Goal: Information Seeking & Learning: Learn about a topic

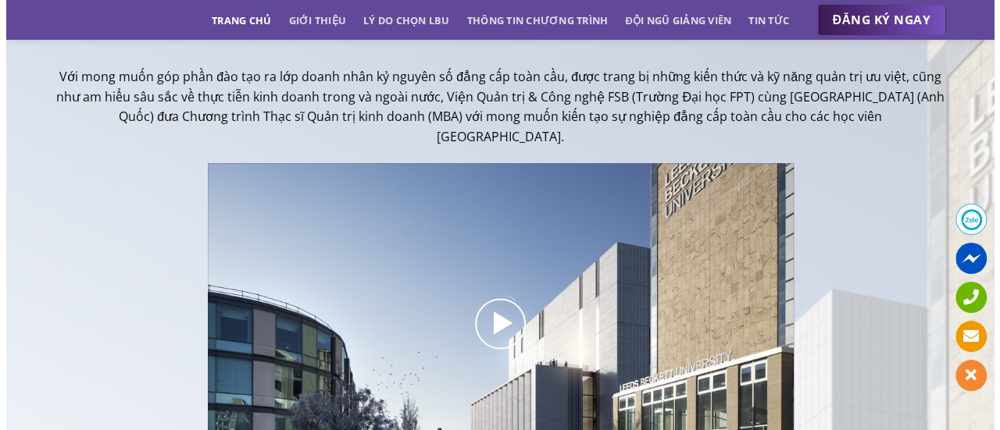
scroll to position [234, 0]
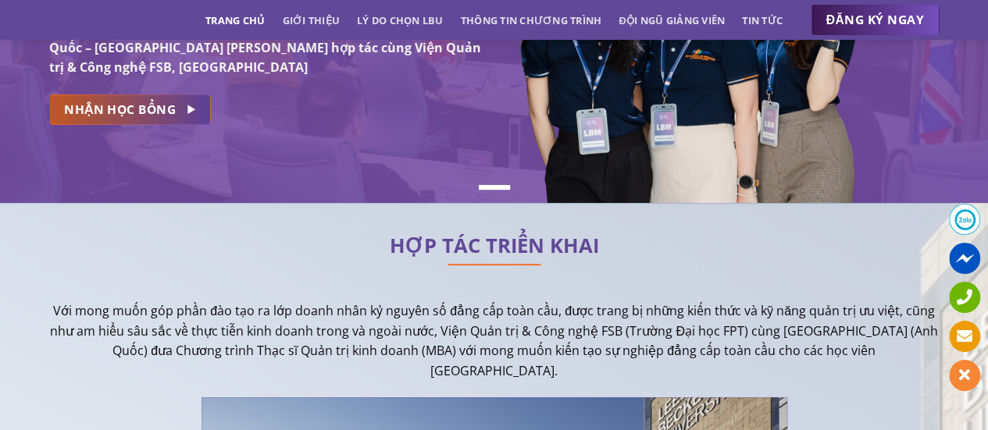
click at [153, 123] on link "NHẬN HỌC BỔNG" at bounding box center [130, 109] width 162 height 30
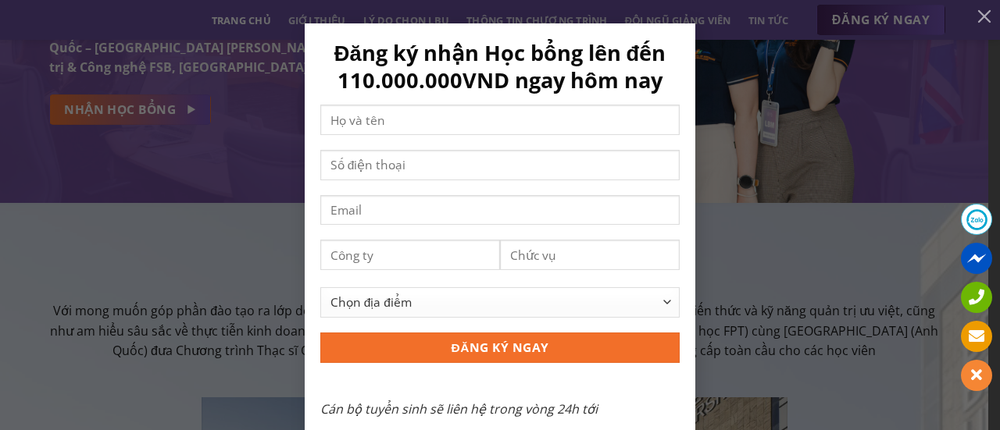
click at [827, 265] on div "Đăng ký nhận Học bổng lên đến 110.000.000VND ngay hôm nay Chọn địa điểm [GEOGRA…" at bounding box center [499, 237] width 953 height 428
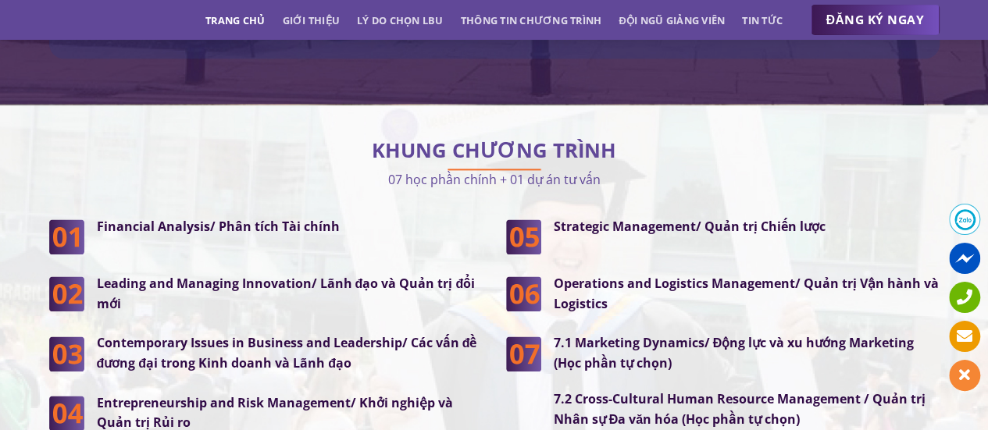
scroll to position [4171, 0]
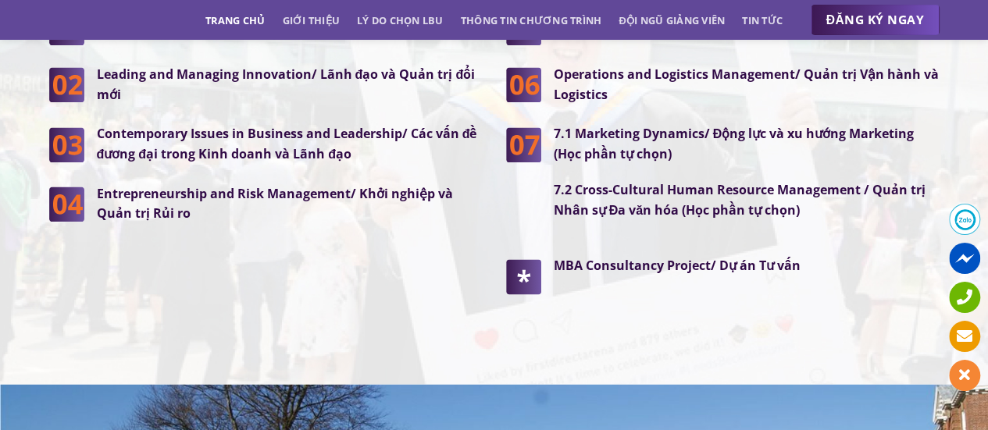
click at [534, 256] on img at bounding box center [523, 274] width 35 height 37
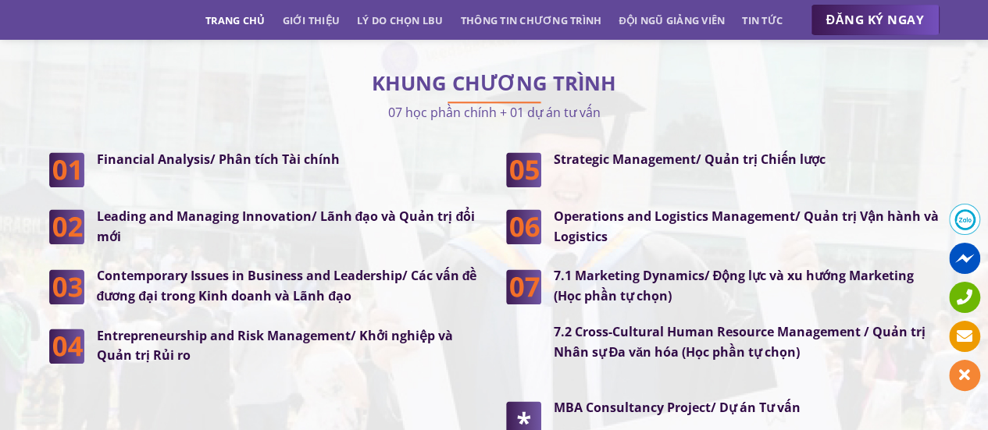
scroll to position [4015, 0]
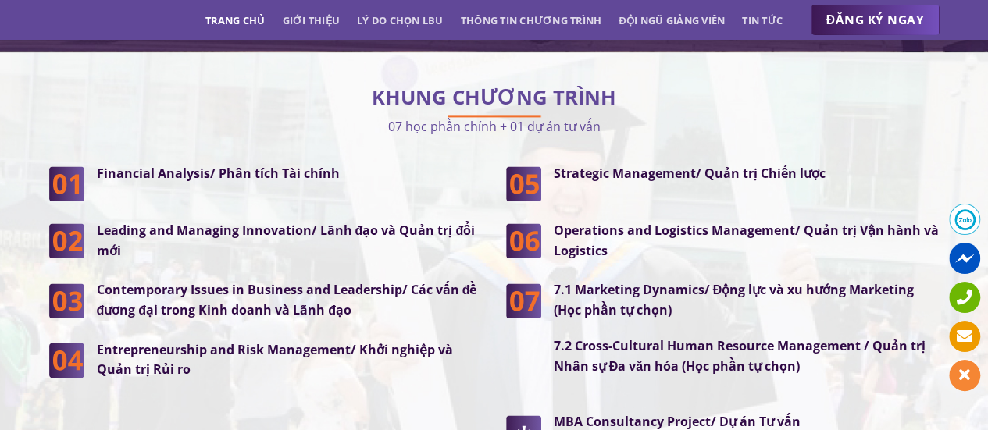
click at [572, 281] on strong "7.1 Marketing Dynamics/ Động lực và xu hướng Marketing (Học phần tự chọn)" at bounding box center [734, 299] width 361 height 37
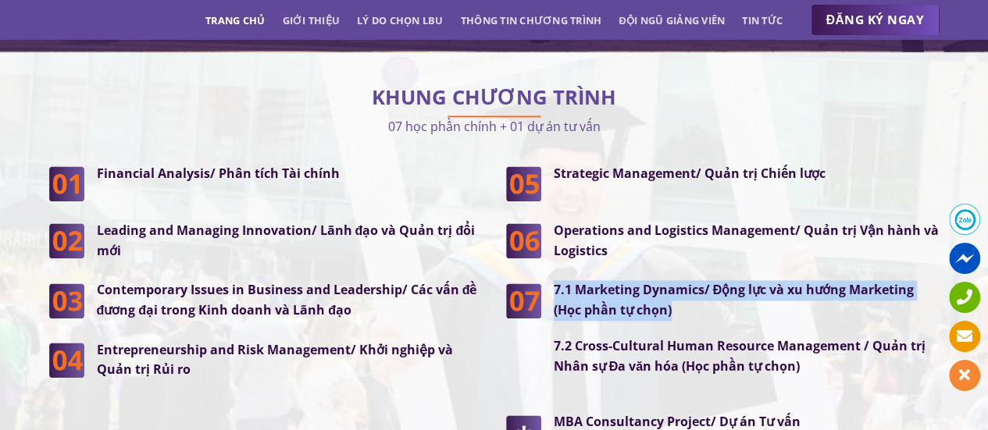
click at [572, 281] on strong "7.1 Marketing Dynamics/ Động lực và xu hướng Marketing (Học phần tự chọn)" at bounding box center [734, 299] width 361 height 37
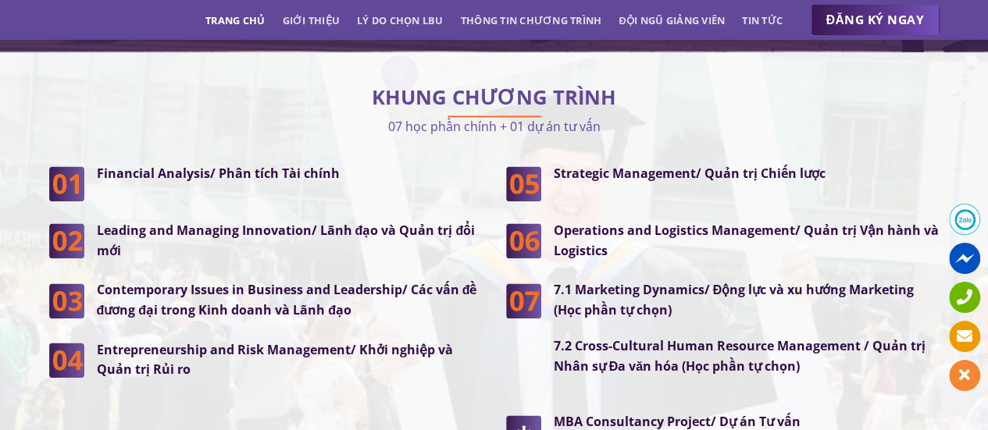
click at [630, 337] on strong "7.2 Cross-Cultural Human Resource Management / Quản trị Nhân sự Đa văn hóa (Học…" at bounding box center [740, 355] width 372 height 37
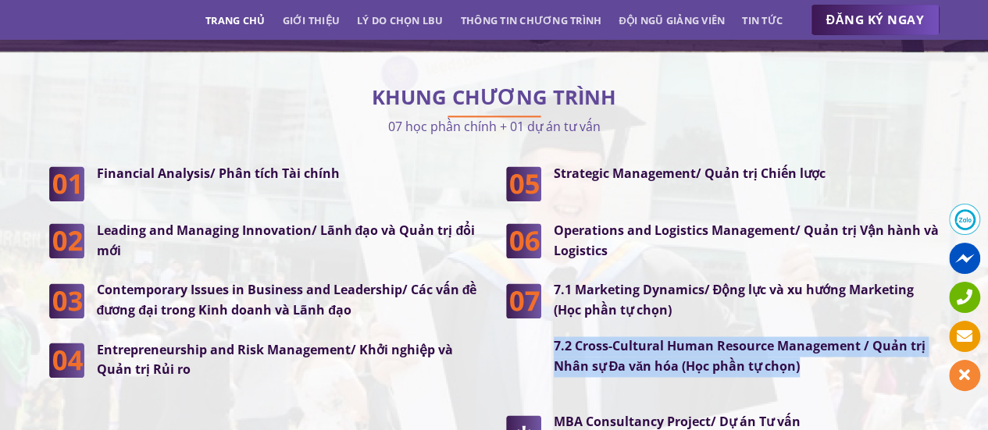
click at [630, 337] on strong "7.2 Cross-Cultural Human Resource Management / Quản trị Nhân sự Đa văn hóa (Học…" at bounding box center [740, 355] width 372 height 37
click at [670, 358] on div "7.1 Marketing Dynamics/ Động lực và xu hướng Marketing (Học phần tự chọn) 7.2 C…" at bounding box center [740, 336] width 398 height 112
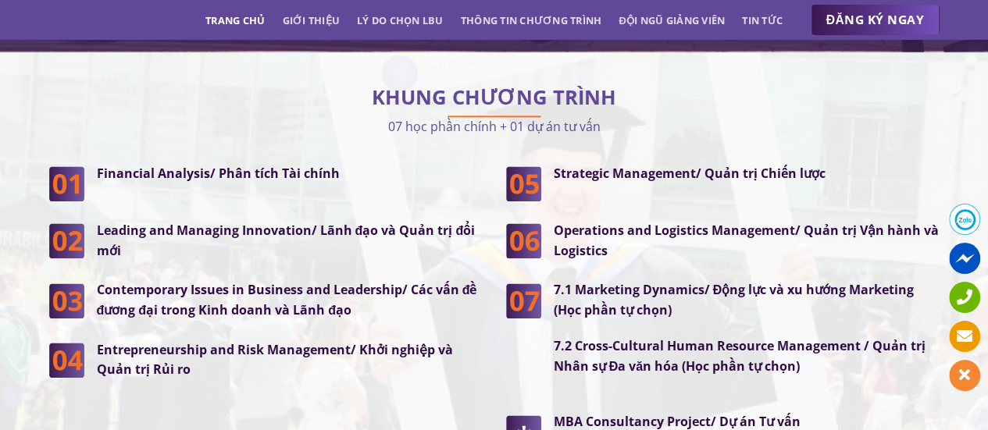
click at [595, 281] on strong "7.1 Marketing Dynamics/ Động lực và xu hướng Marketing (Học phần tự chọn)" at bounding box center [734, 299] width 361 height 37
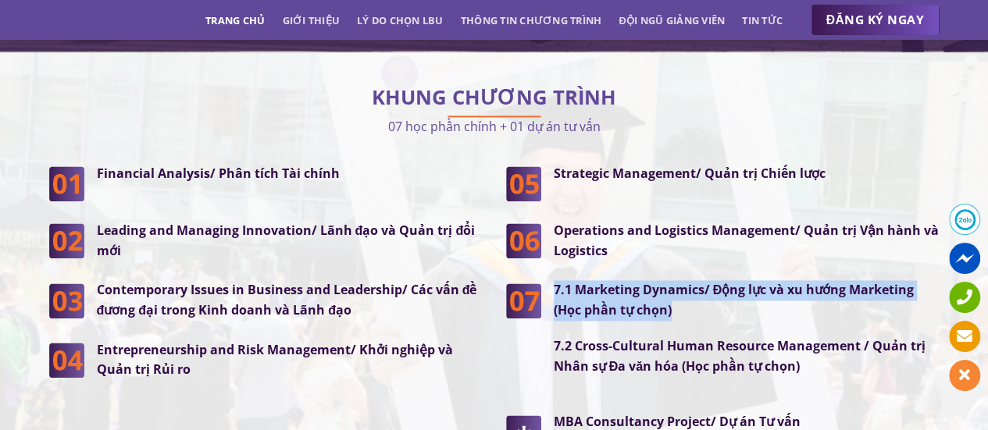
click at [595, 281] on strong "7.1 Marketing Dynamics/ Động lực và xu hướng Marketing (Học phần tự chọn)" at bounding box center [734, 299] width 361 height 37
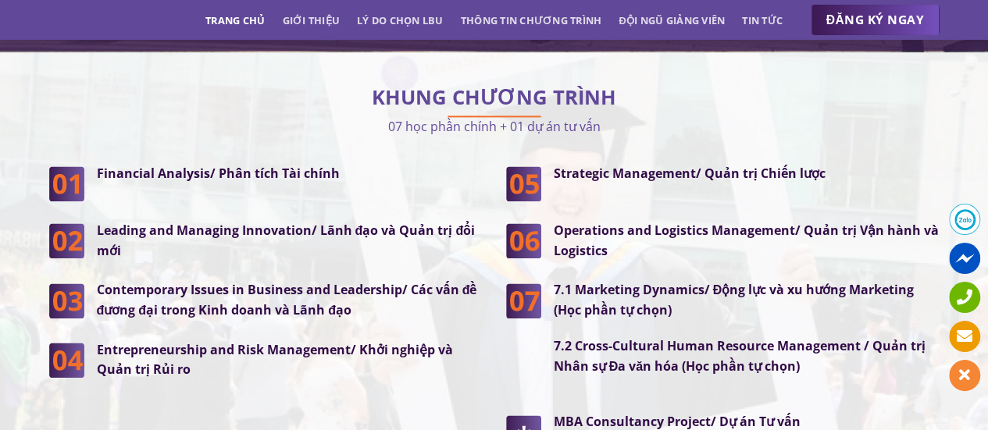
click at [387, 281] on p "Contemporary Issues in Business and Leadership/ Các vấn đề đương đại trong Kinh…" at bounding box center [290, 300] width 386 height 40
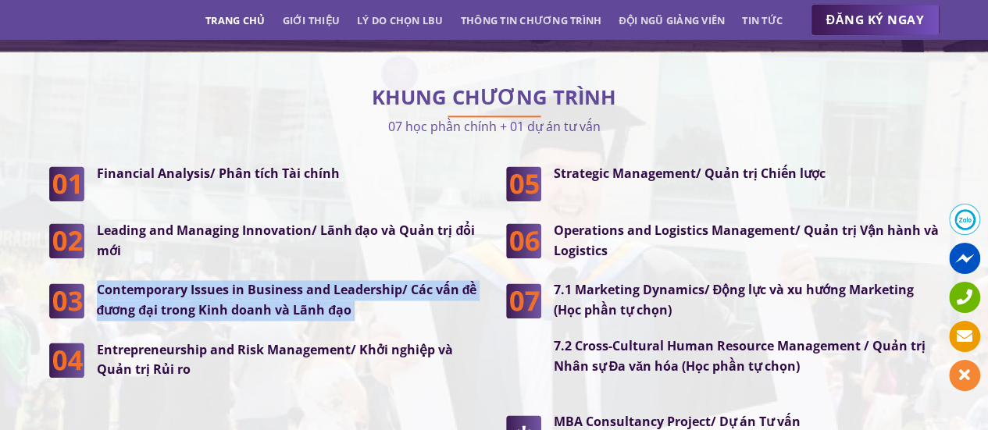
click at [387, 281] on p "Contemporary Issues in Business and Leadership/ Các vấn đề đương đại trong Kinh…" at bounding box center [290, 300] width 386 height 40
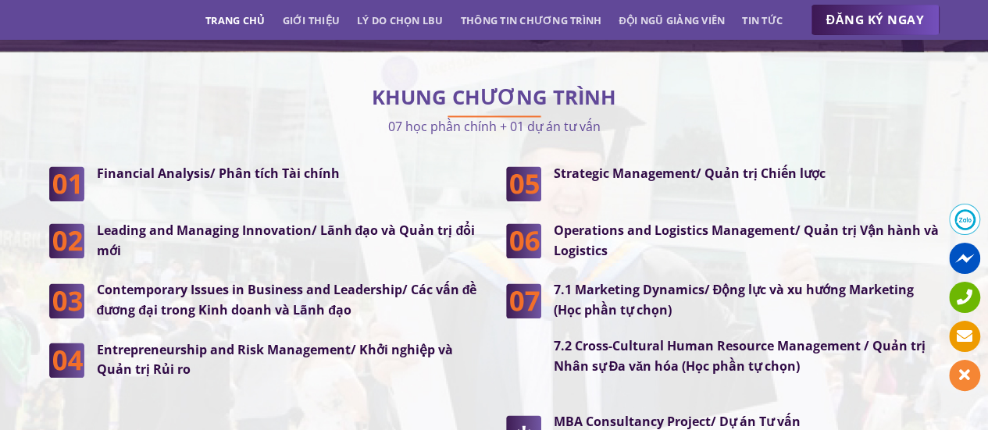
click at [381, 178] on div "Financial Analysis/ Phân tích Tài chính Leading and Managing Innovation/ Lãnh đ…" at bounding box center [265, 272] width 433 height 216
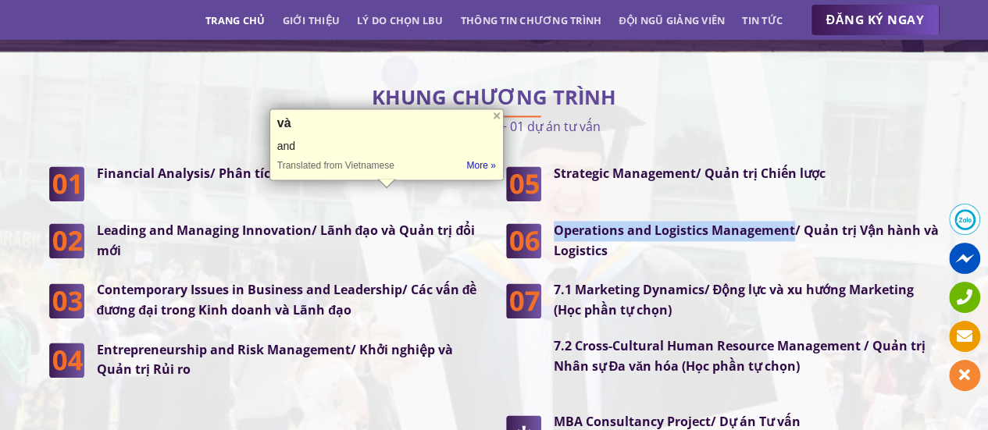
drag, startPoint x: 554, startPoint y: 198, endPoint x: 792, endPoint y: 198, distance: 238.2
click at [792, 222] on strong "Operations and Logistics Management/ Quản trị Vận hành và Logistics" at bounding box center [746, 240] width 385 height 37
